Goal: Task Accomplishment & Management: Complete application form

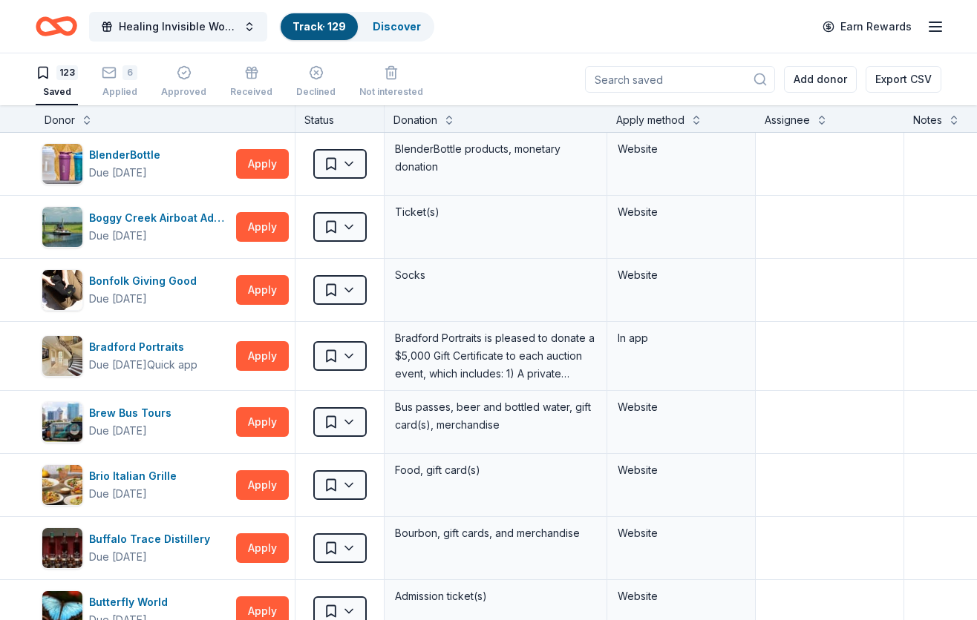
scroll to position [1523, 0]
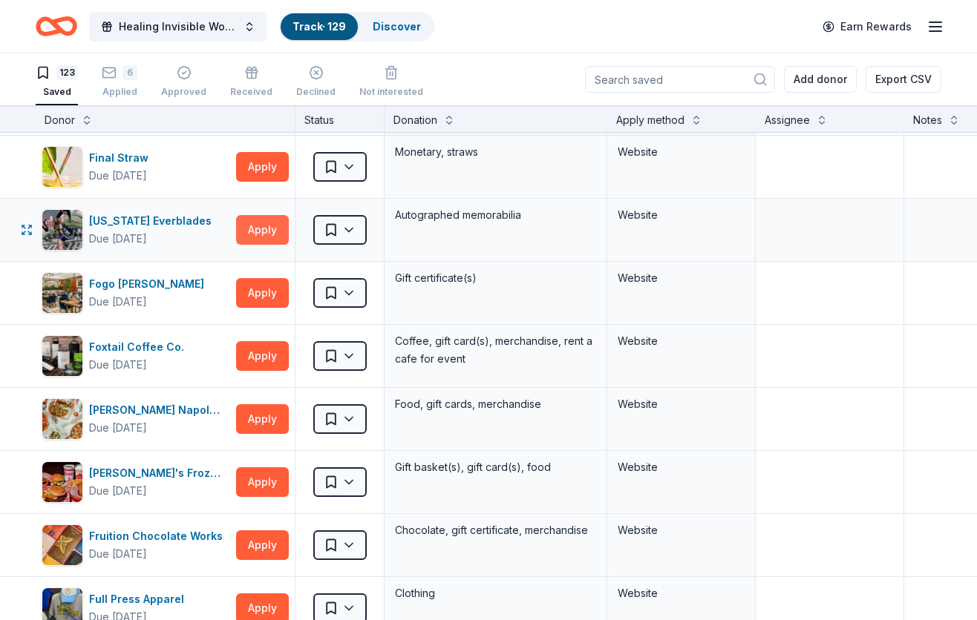
click at [258, 229] on button "Apply" at bounding box center [262, 230] width 53 height 30
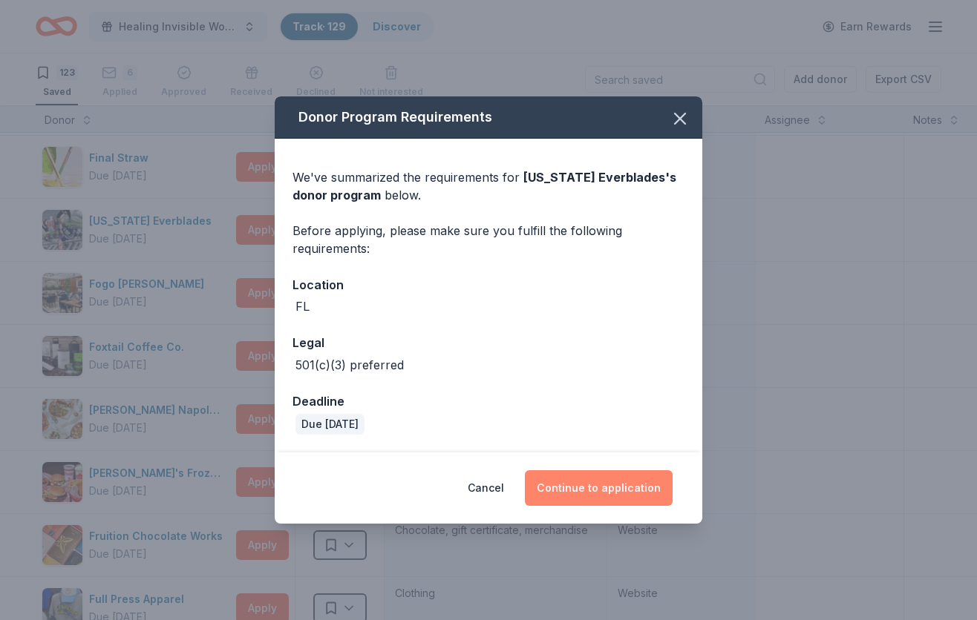
click at [626, 487] on button "Continue to application" at bounding box center [599, 488] width 148 height 36
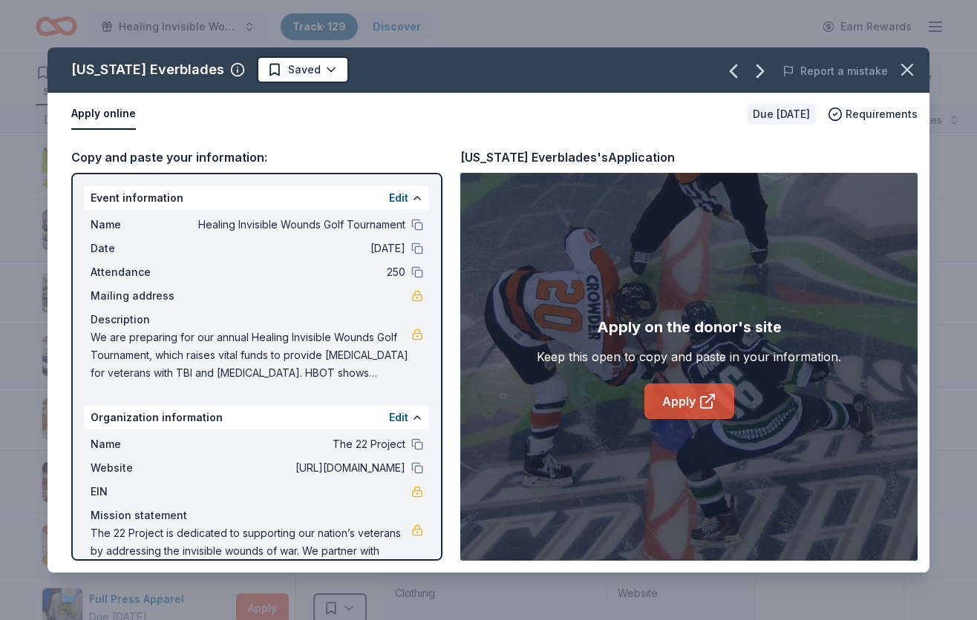
click at [693, 399] on link "Apply" at bounding box center [689, 402] width 90 height 36
click at [905, 67] on icon "button" at bounding box center [906, 69] width 21 height 21
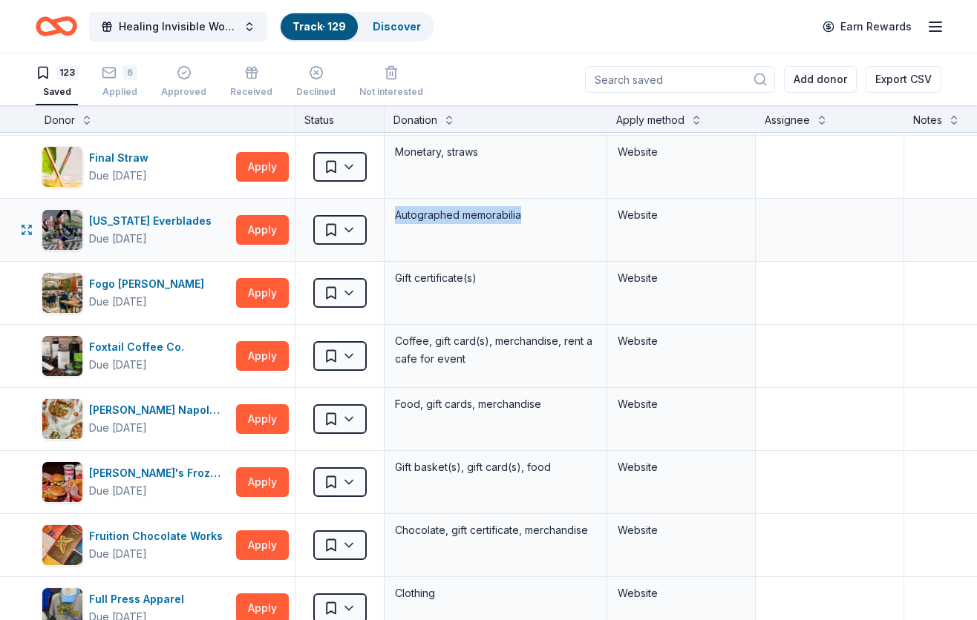
drag, startPoint x: 398, startPoint y: 214, endPoint x: 522, endPoint y: 213, distance: 124.7
click at [522, 213] on div "Autographed memorabilia" at bounding box center [495, 215] width 204 height 21
copy div "Autographed memorabilia"
click at [350, 229] on html "Healing Invisible Wounds Golf Tournament Track · 129 Discover Earn Rewards 123 …" at bounding box center [488, 310] width 977 height 620
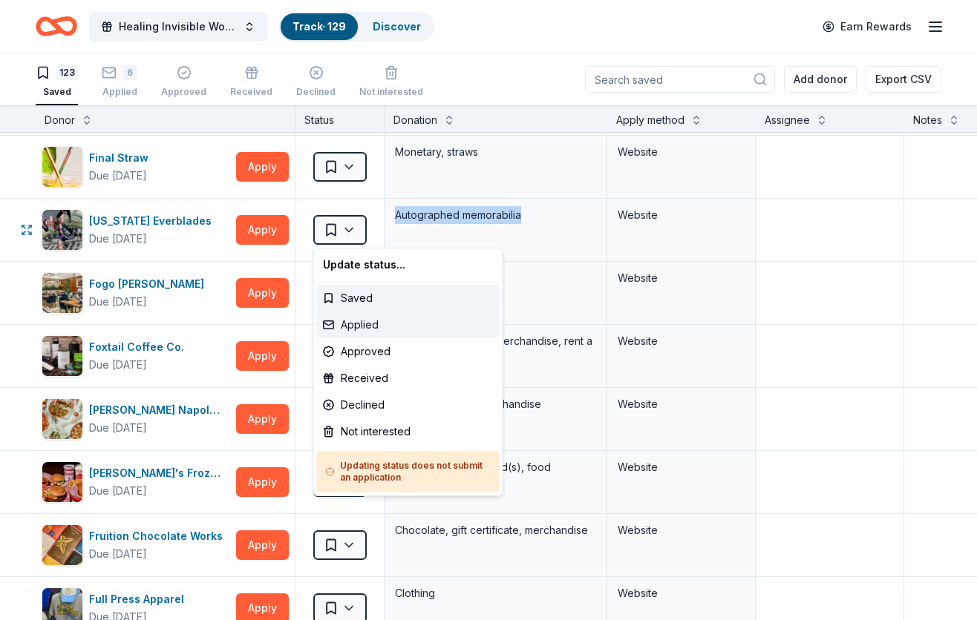
click at [365, 324] on div "Applied" at bounding box center [408, 325] width 183 height 27
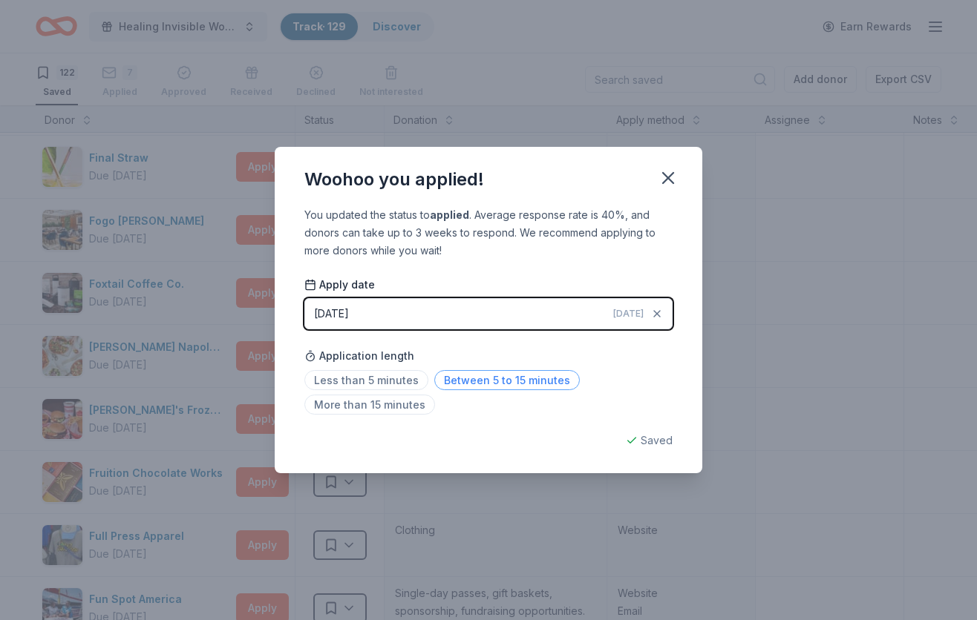
click at [511, 373] on span "Between 5 to 15 minutes" at bounding box center [506, 380] width 145 height 20
click at [674, 178] on icon "button" at bounding box center [667, 178] width 21 height 21
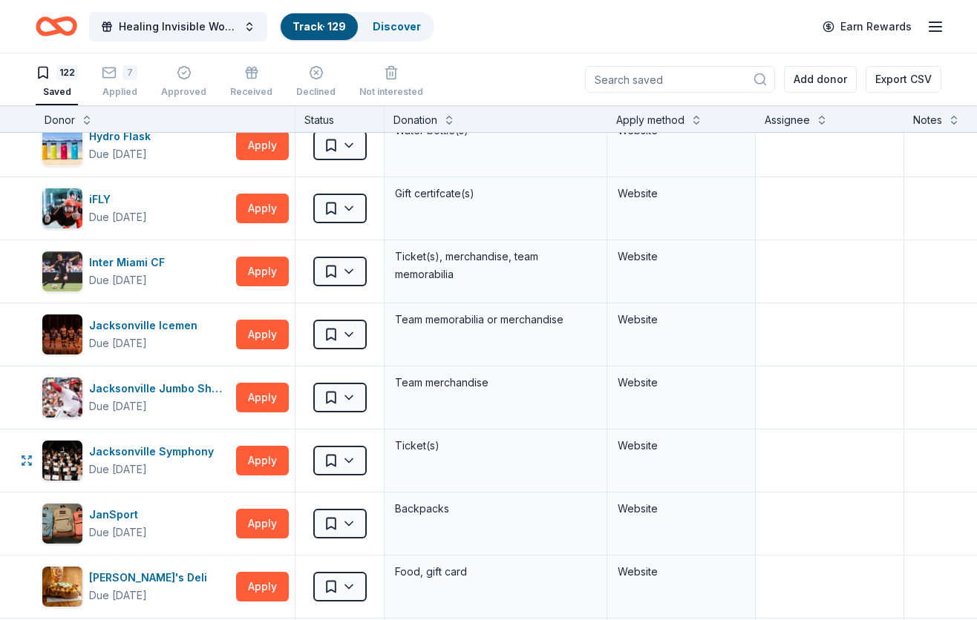
scroll to position [2818, 0]
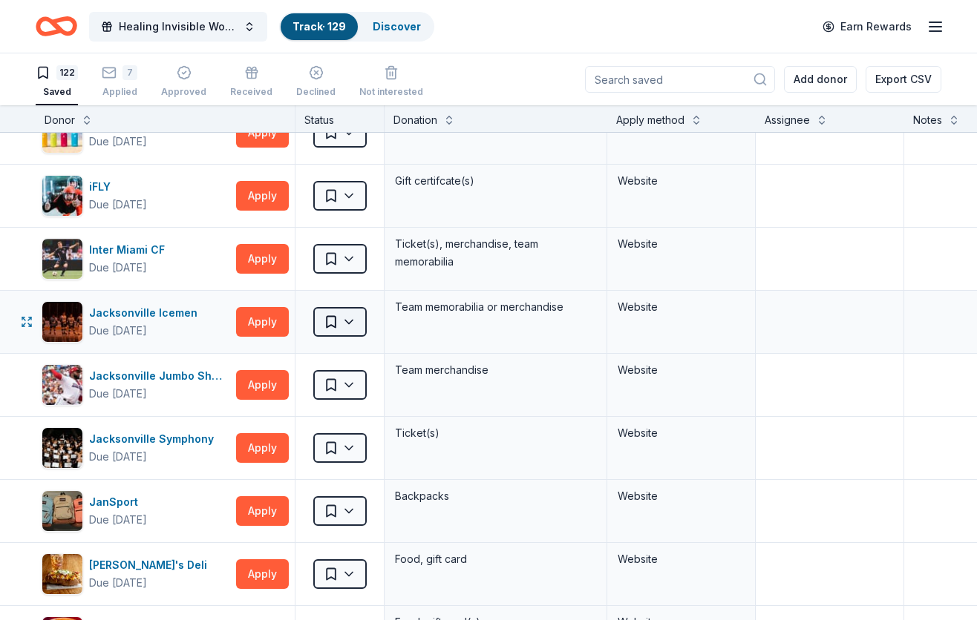
click at [352, 317] on html "Healing Invisible Wounds Golf Tournament Track · 129 Discover Earn Rewards 122 …" at bounding box center [488, 310] width 977 height 620
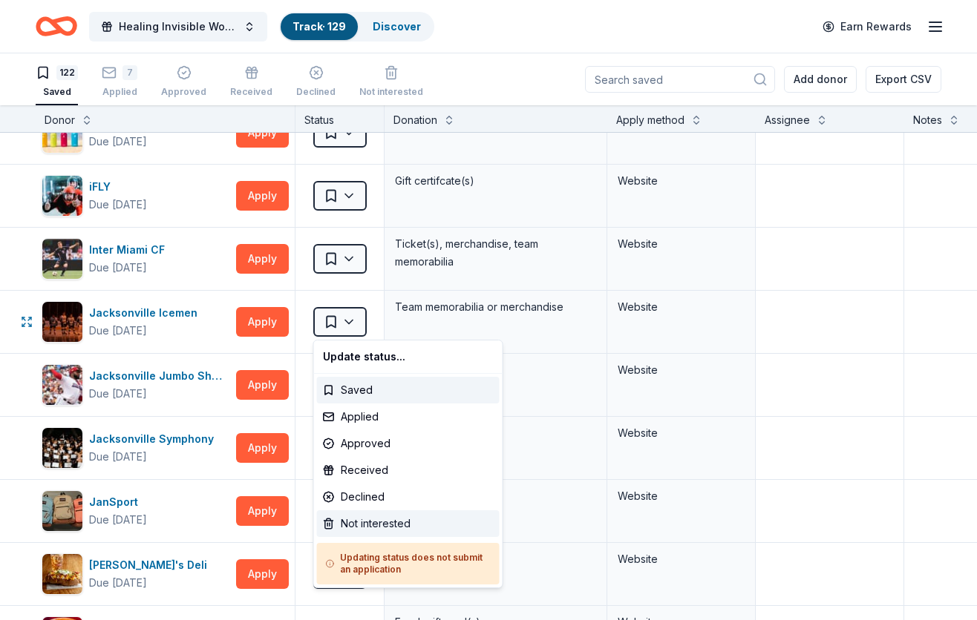
click at [357, 523] on div "Not interested" at bounding box center [408, 524] width 183 height 27
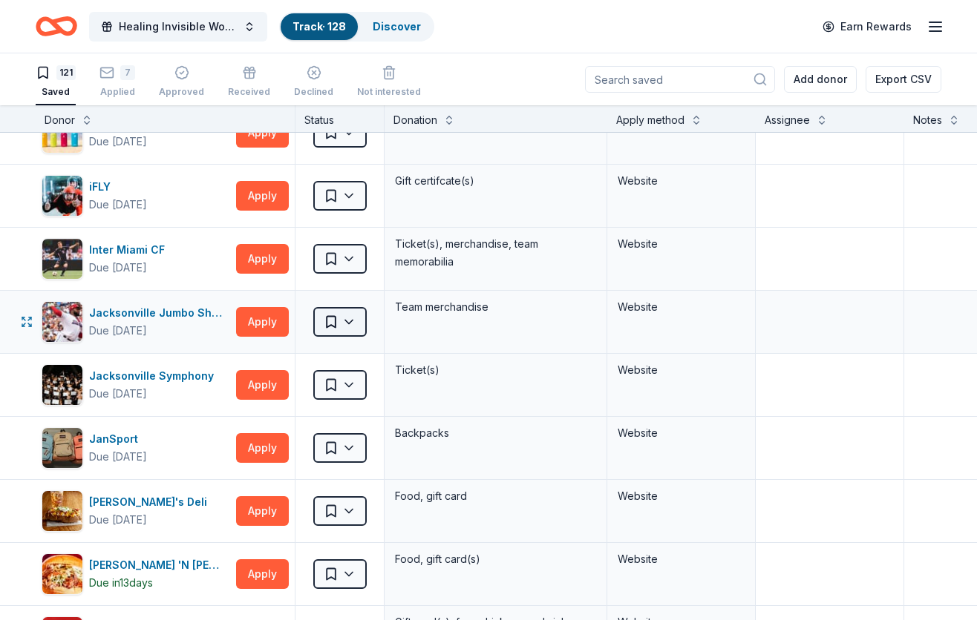
click at [349, 327] on html "Healing Invisible Wounds Golf Tournament Track · 128 Discover Earn Rewards 121 …" at bounding box center [488, 310] width 977 height 620
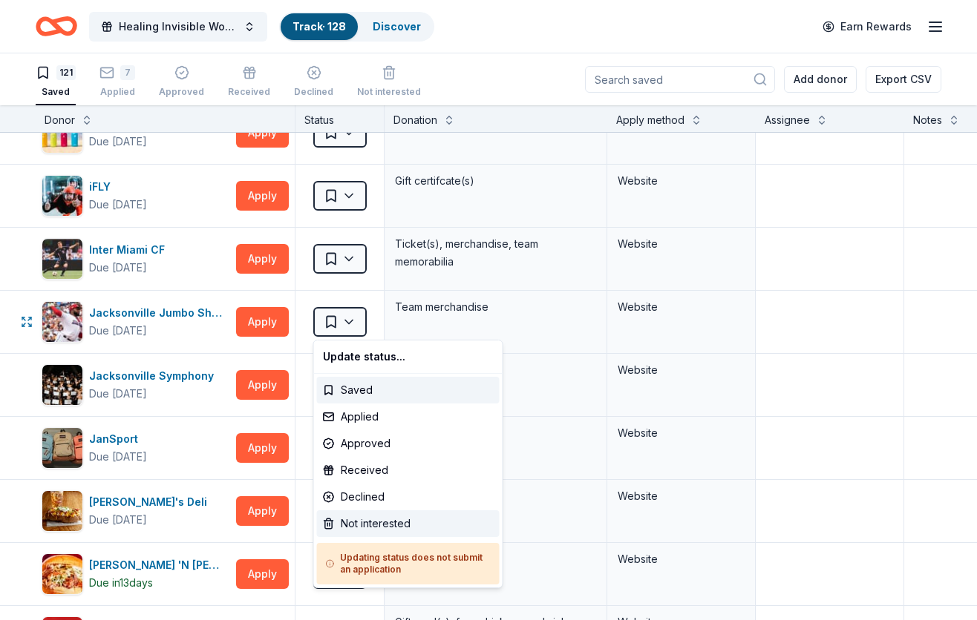
click at [363, 519] on div "Not interested" at bounding box center [408, 524] width 183 height 27
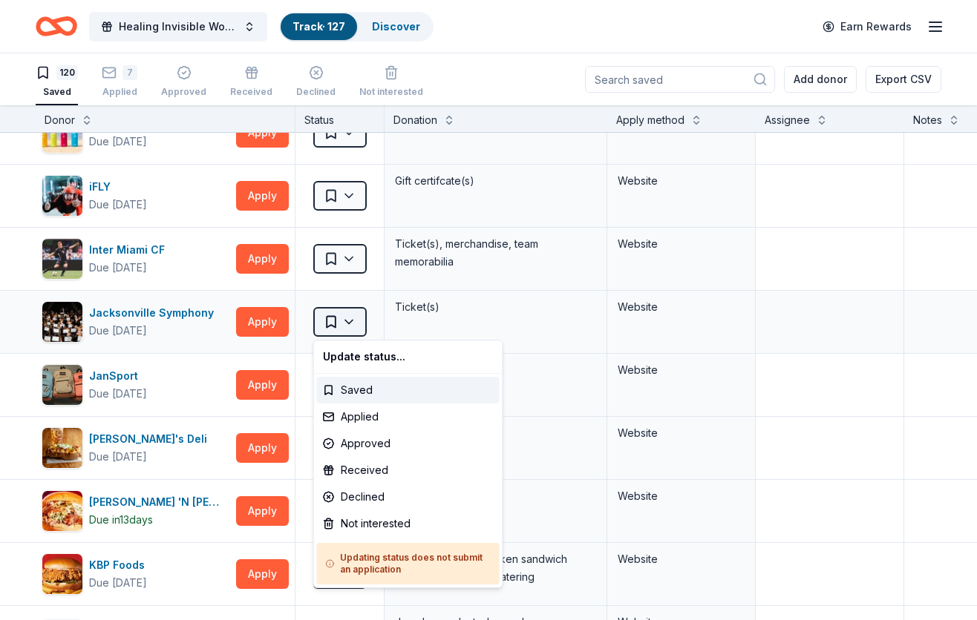
click at [351, 317] on html "Healing Invisible Wounds Golf Tournament Track · 127 Discover Earn Rewards 120 …" at bounding box center [488, 310] width 977 height 620
click at [378, 518] on div "Not interested" at bounding box center [408, 524] width 183 height 27
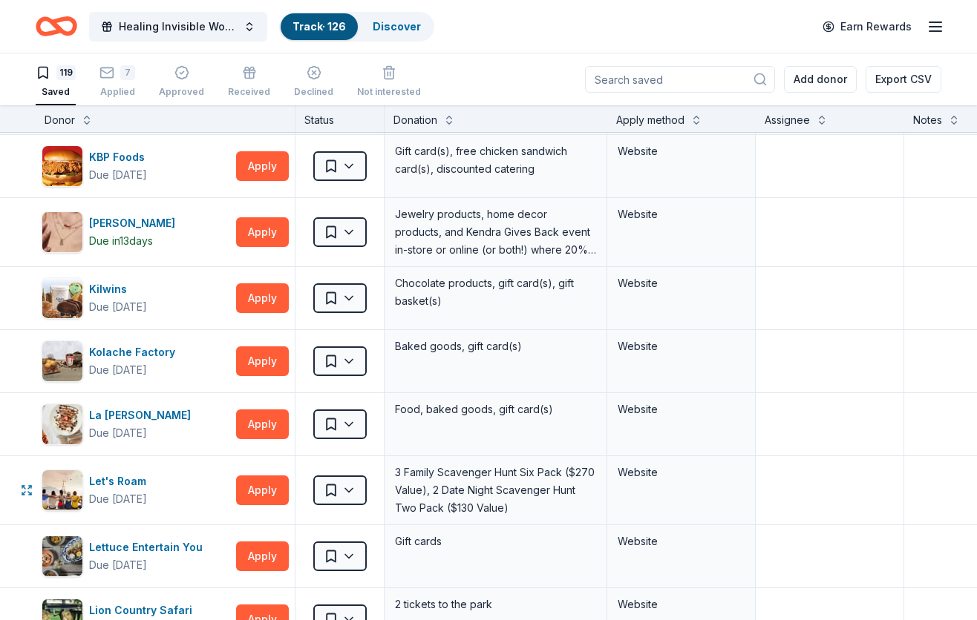
scroll to position [3162, 0]
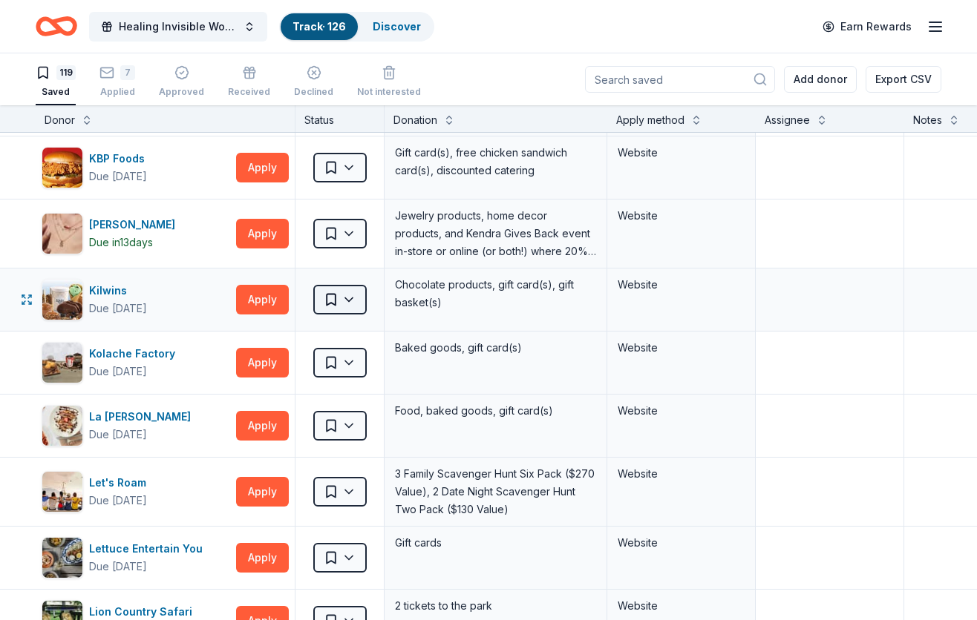
click at [338, 296] on html "Healing Invisible Wounds Golf Tournament Track · 126 Discover Earn Rewards 119 …" at bounding box center [488, 310] width 977 height 620
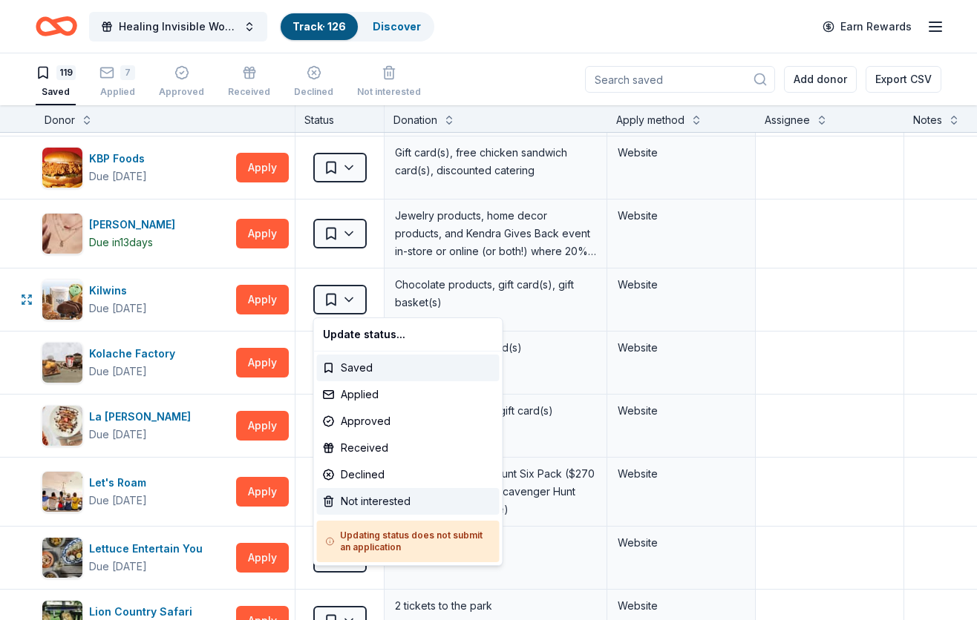
click at [348, 497] on div "Not interested" at bounding box center [408, 501] width 183 height 27
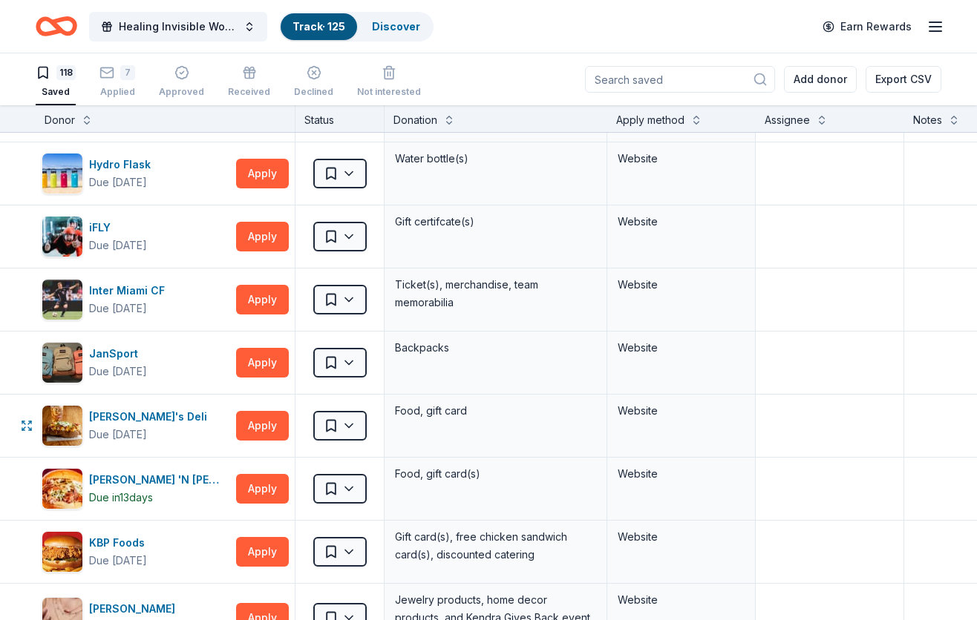
scroll to position [2781, 0]
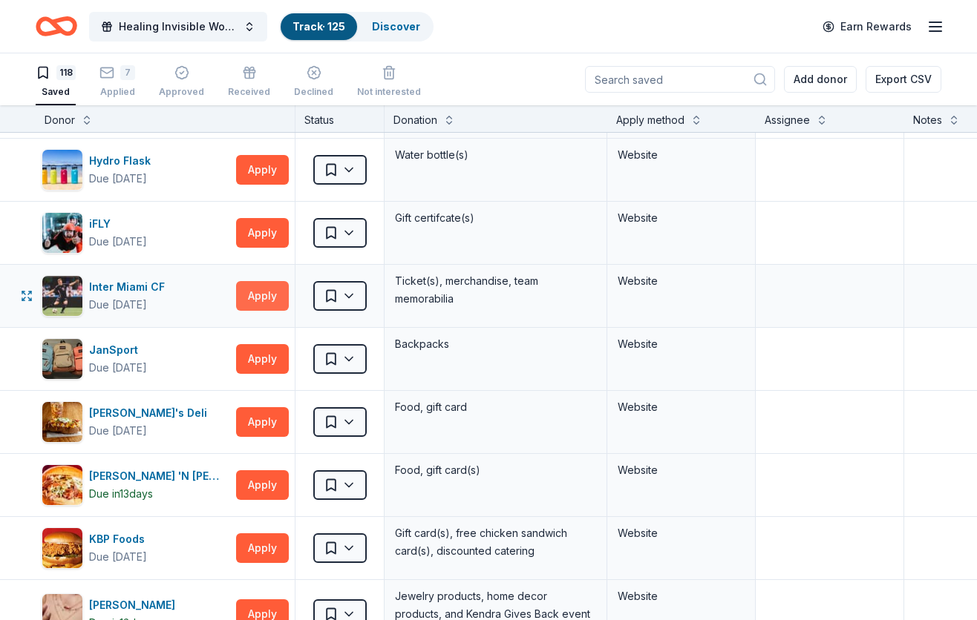
click at [257, 296] on button "Apply" at bounding box center [262, 296] width 53 height 30
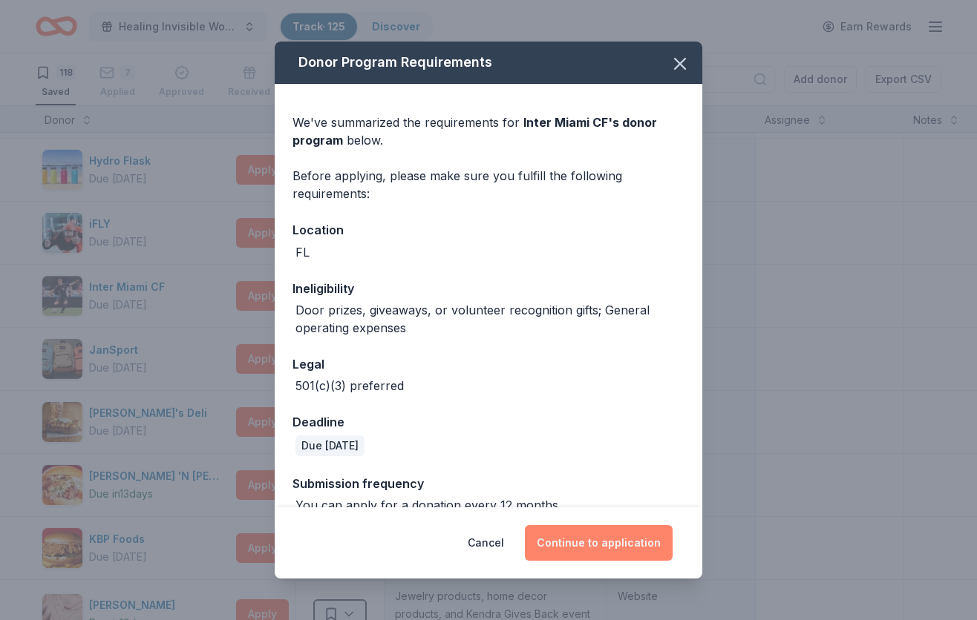
click at [611, 548] on button "Continue to application" at bounding box center [599, 543] width 148 height 36
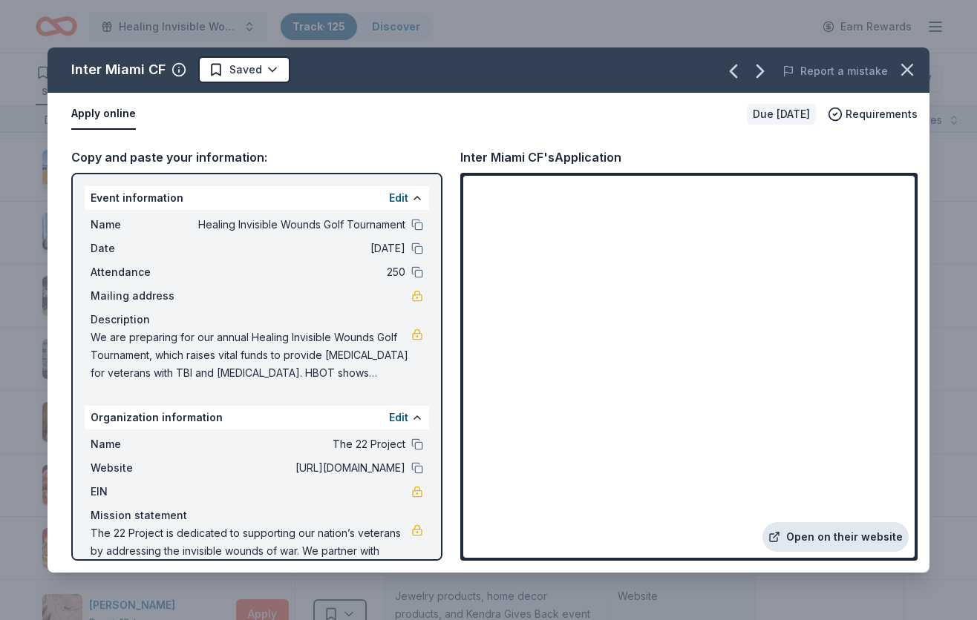
click at [855, 531] on link "Open on their website" at bounding box center [835, 537] width 146 height 30
click at [908, 64] on icon "button" at bounding box center [906, 69] width 21 height 21
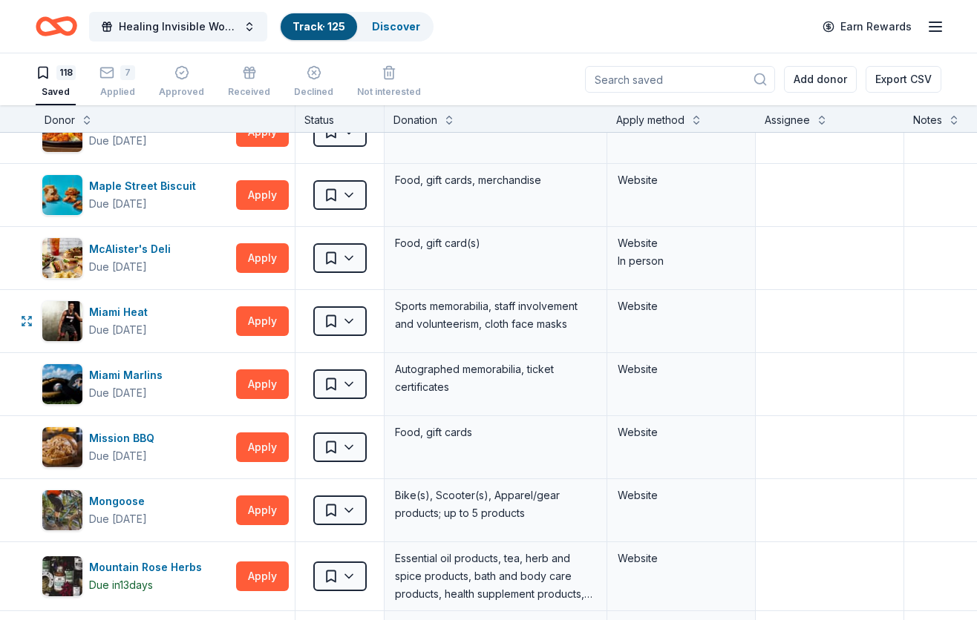
scroll to position [3744, 0]
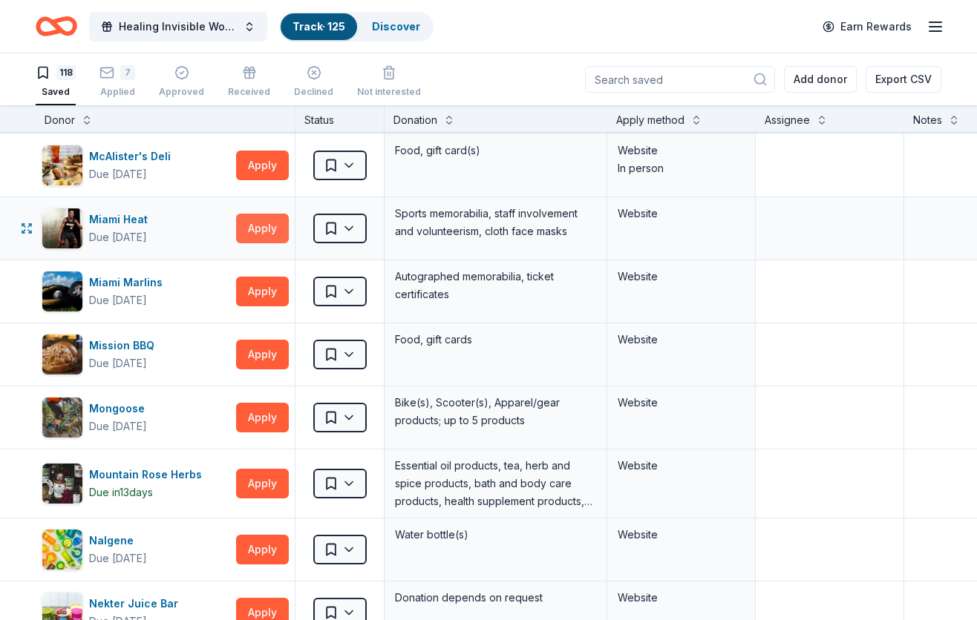
click at [265, 226] on button "Apply" at bounding box center [262, 229] width 53 height 30
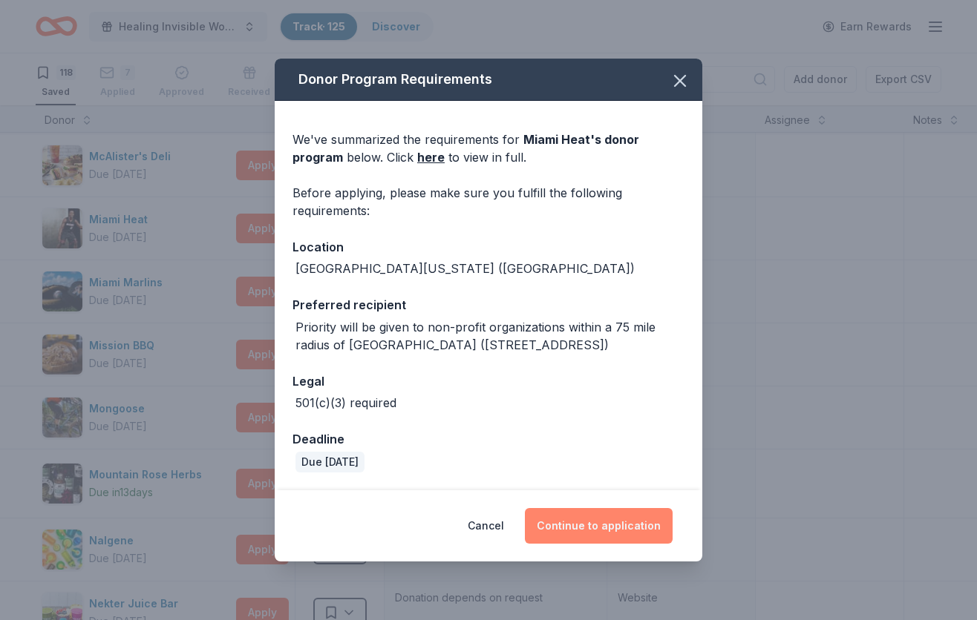
click at [606, 534] on button "Continue to application" at bounding box center [599, 526] width 148 height 36
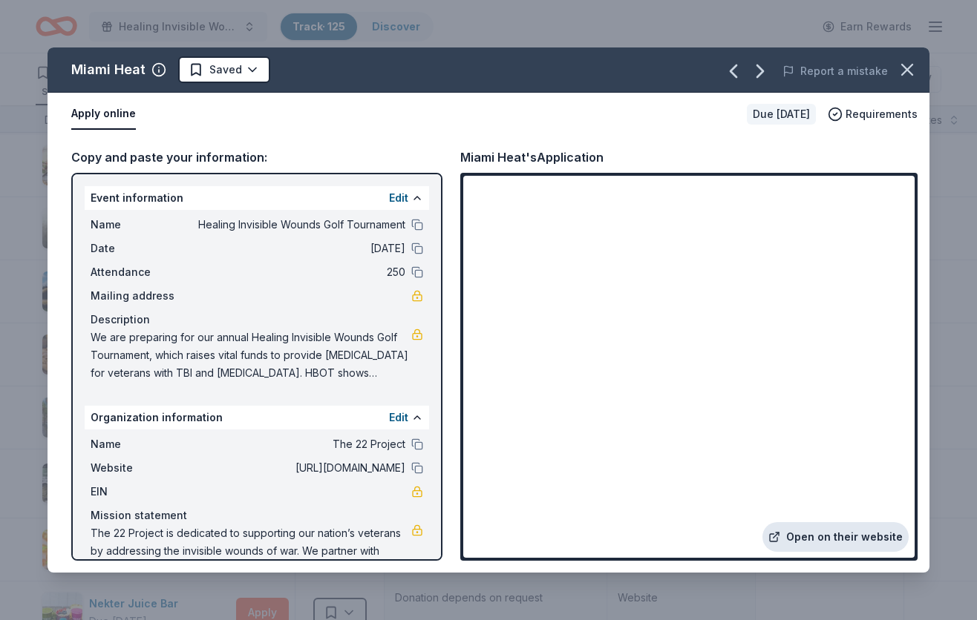
click at [821, 539] on link "Open on their website" at bounding box center [835, 537] width 146 height 30
click at [906, 69] on icon "button" at bounding box center [907, 70] width 10 height 10
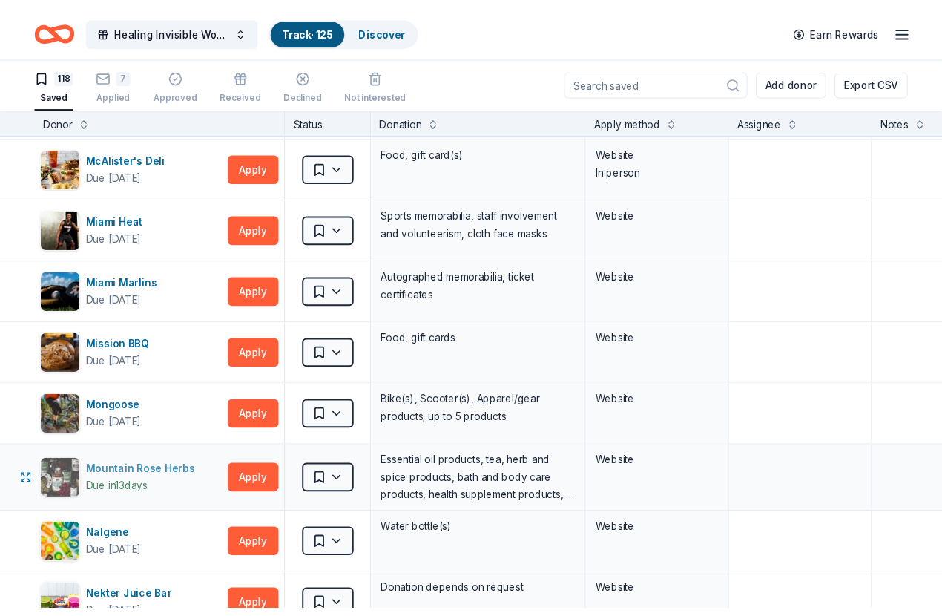
scroll to position [3741, 0]
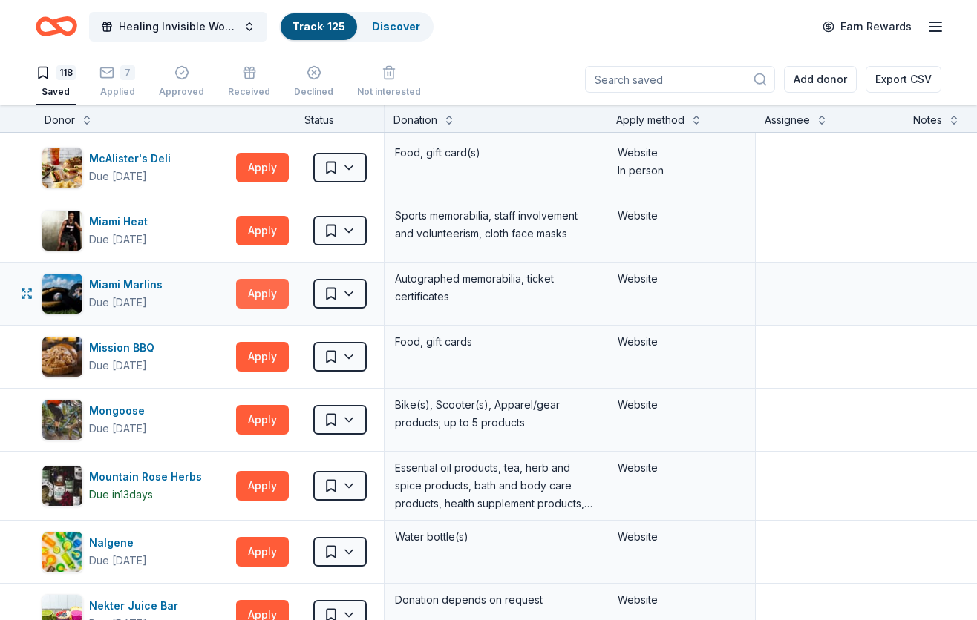
click at [265, 294] on button "Apply" at bounding box center [262, 294] width 53 height 30
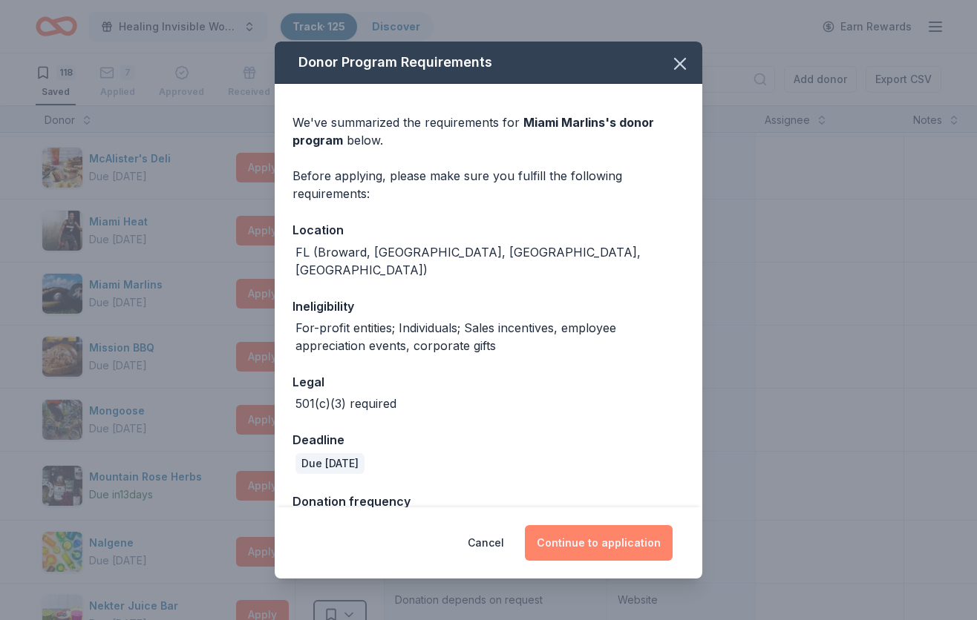
click at [594, 531] on button "Continue to application" at bounding box center [599, 543] width 148 height 36
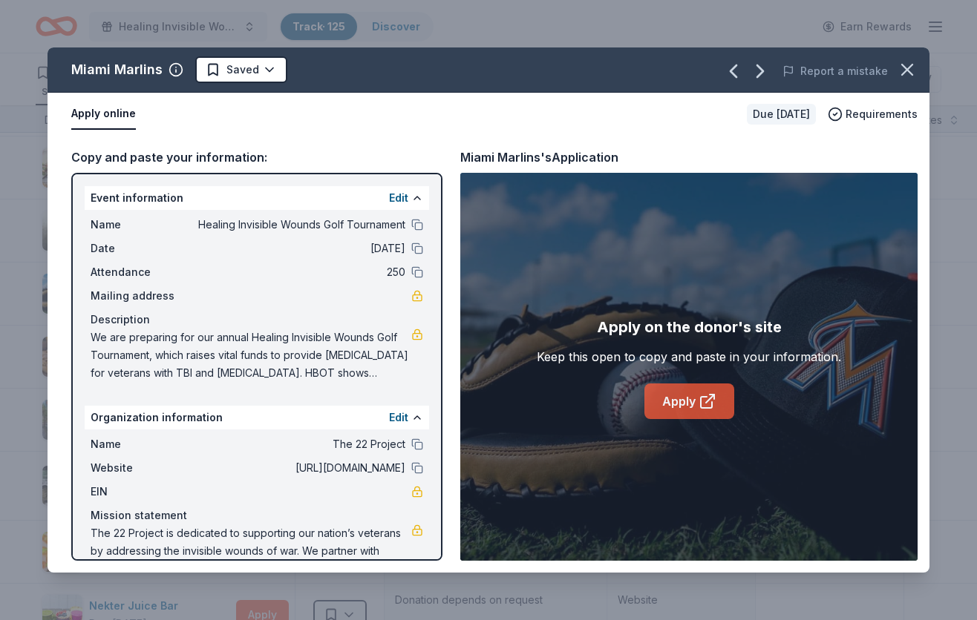
click at [715, 398] on icon at bounding box center [707, 402] width 18 height 18
click at [906, 70] on icon "button" at bounding box center [907, 70] width 10 height 10
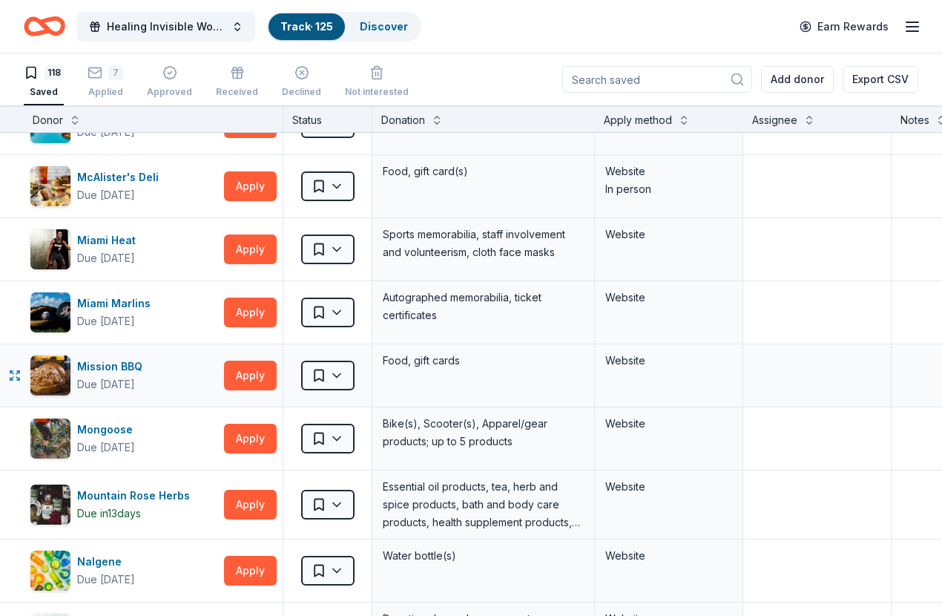
scroll to position [3586, 0]
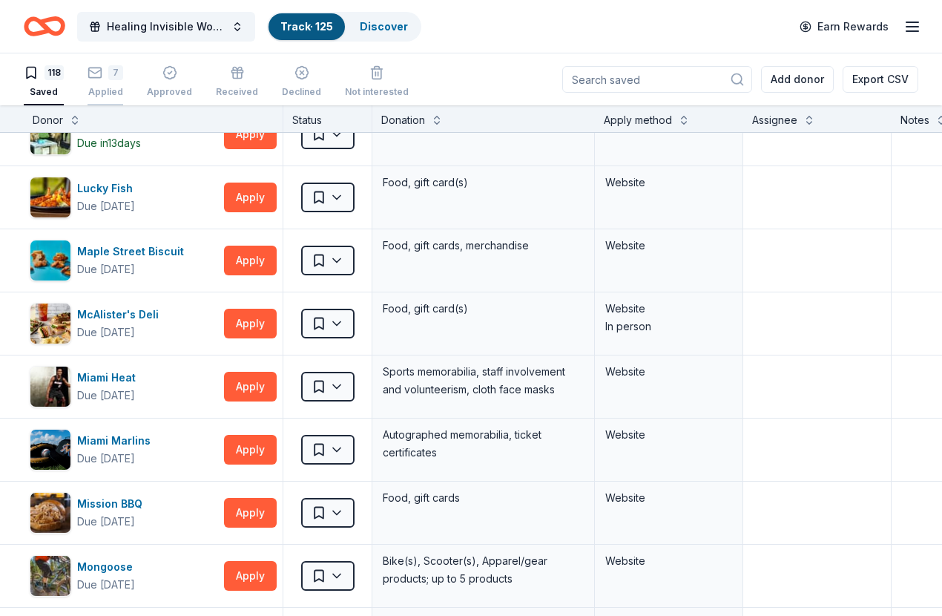
click at [111, 80] on div "7 Applied" at bounding box center [106, 74] width 36 height 33
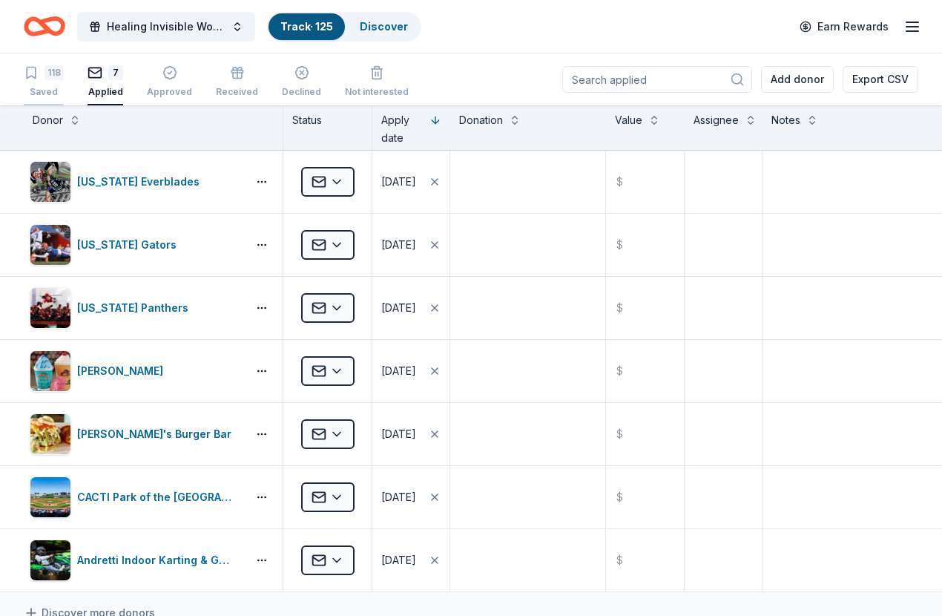
click at [39, 80] on div "118 Saved" at bounding box center [44, 81] width 40 height 33
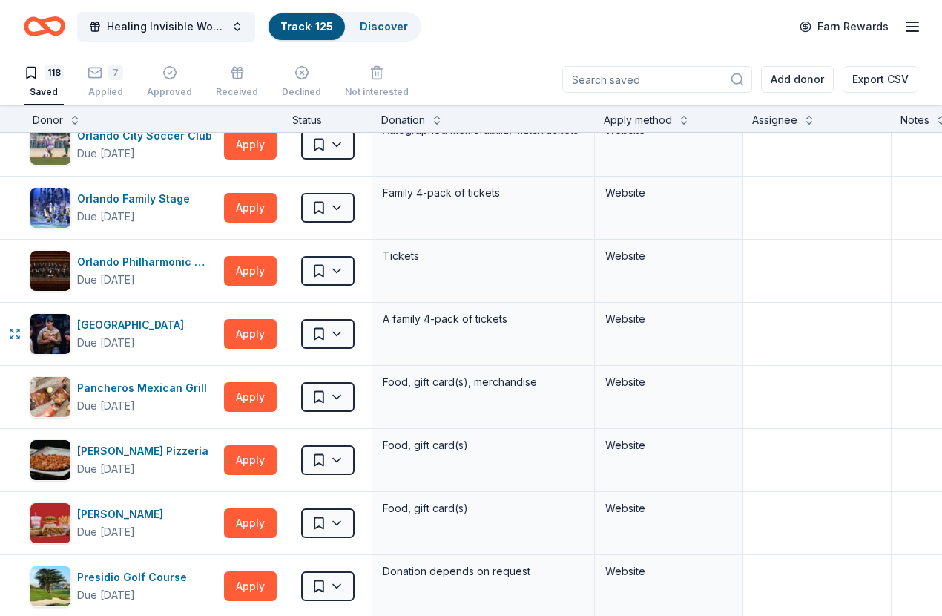
scroll to position [4469, 0]
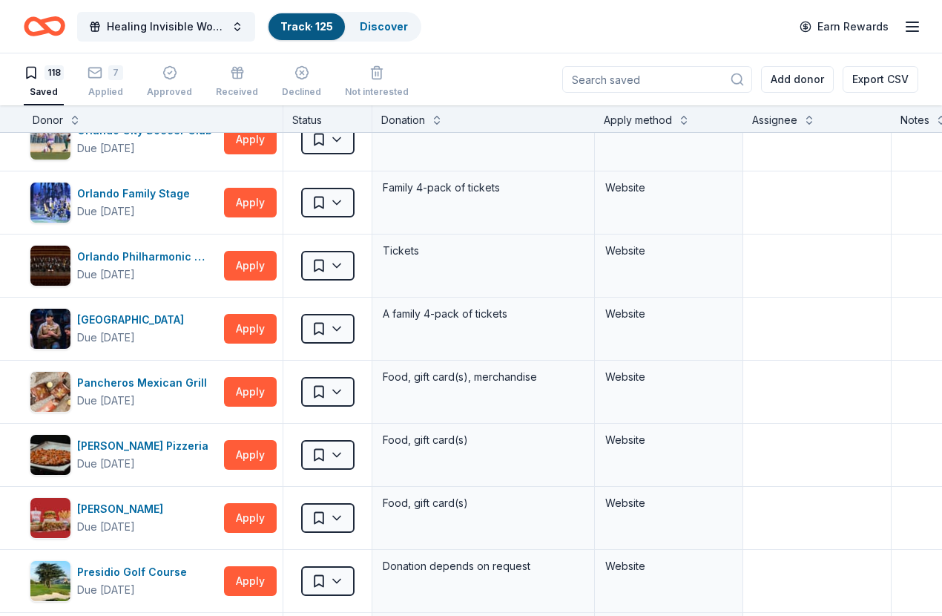
click at [912, 22] on line "button" at bounding box center [913, 22] width 12 height 0
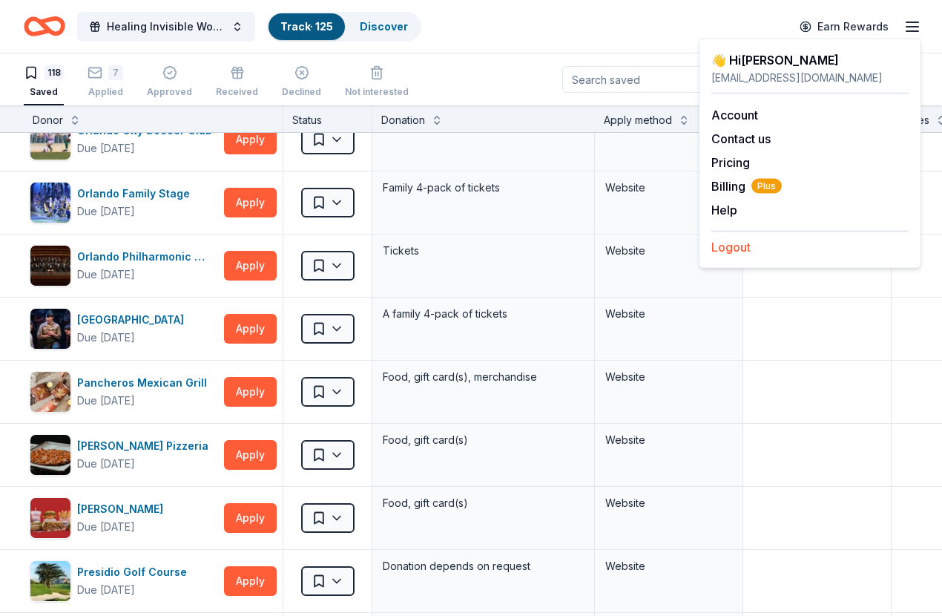
click at [721, 246] on button "Logout" at bounding box center [731, 247] width 39 height 18
